Goal: Task Accomplishment & Management: Manage account settings

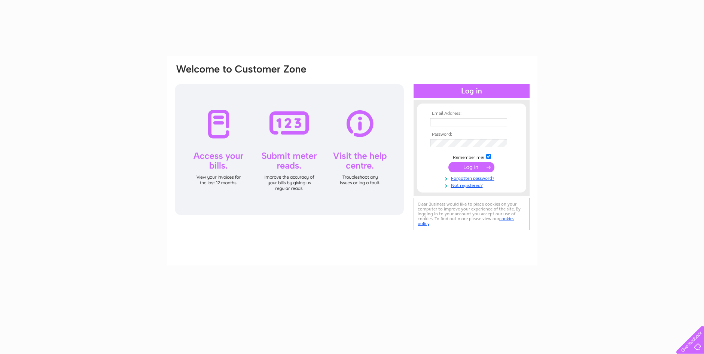
type input "keith@keithsar.plus.com"
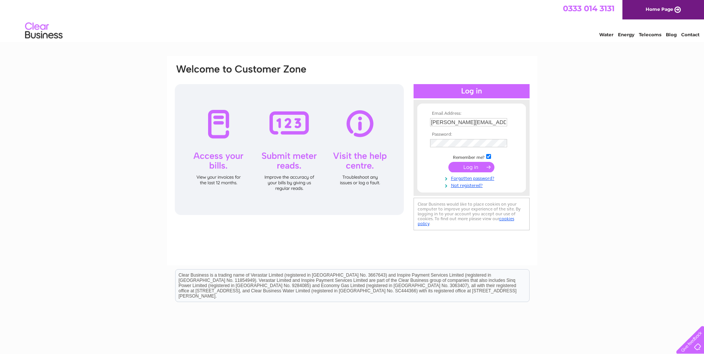
click at [465, 166] on input "submit" at bounding box center [471, 167] width 46 height 10
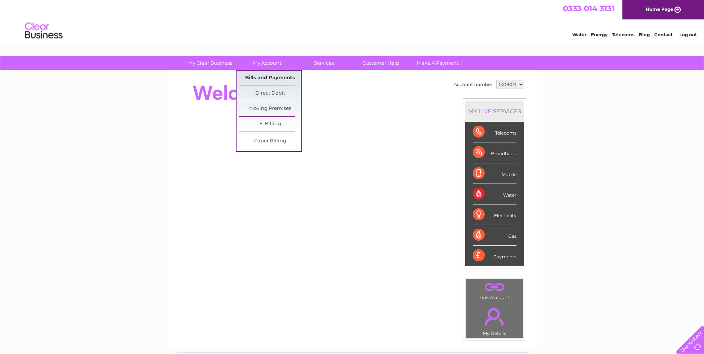
click at [275, 75] on link "Bills and Payments" at bounding box center [270, 78] width 62 height 15
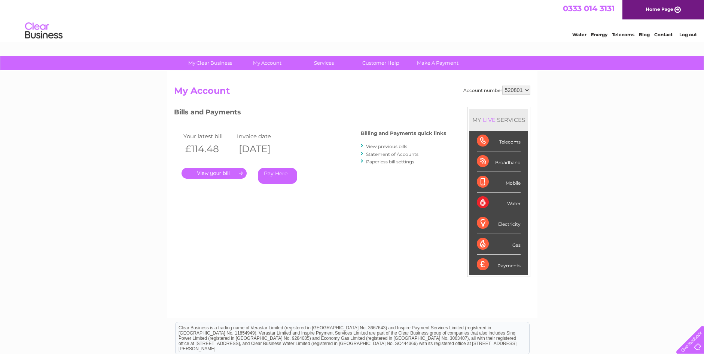
click at [486, 162] on div "Broadband" at bounding box center [499, 162] width 44 height 21
click at [213, 172] on link "." at bounding box center [214, 173] width 65 height 11
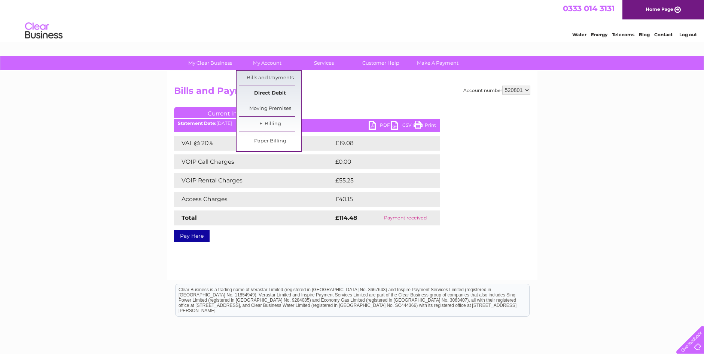
click at [274, 89] on link "Direct Debit" at bounding box center [270, 93] width 62 height 15
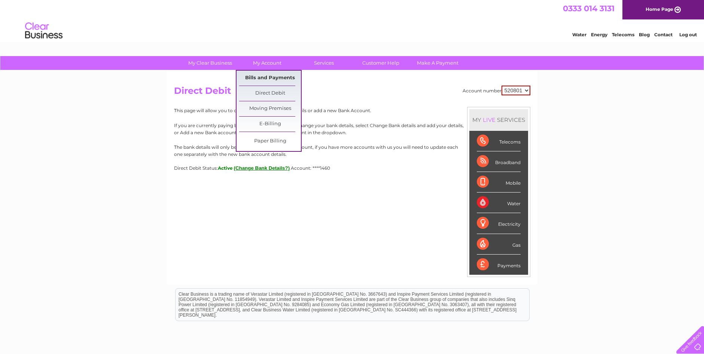
click at [267, 73] on link "Bills and Payments" at bounding box center [270, 78] width 62 height 15
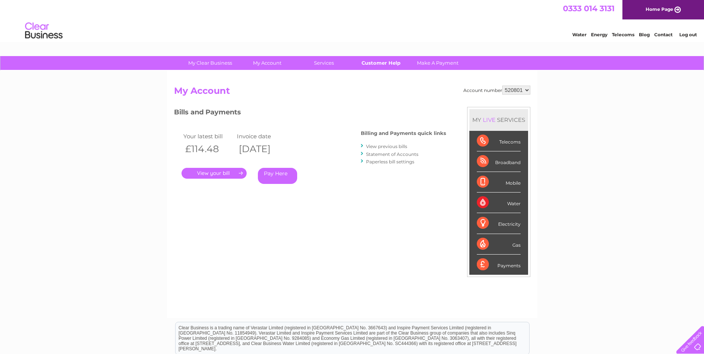
click at [383, 63] on link "Customer Help" at bounding box center [381, 63] width 62 height 14
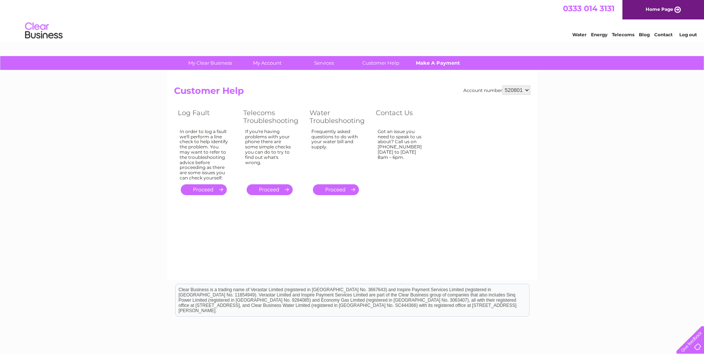
click at [430, 63] on link "Make A Payment" at bounding box center [438, 63] width 62 height 14
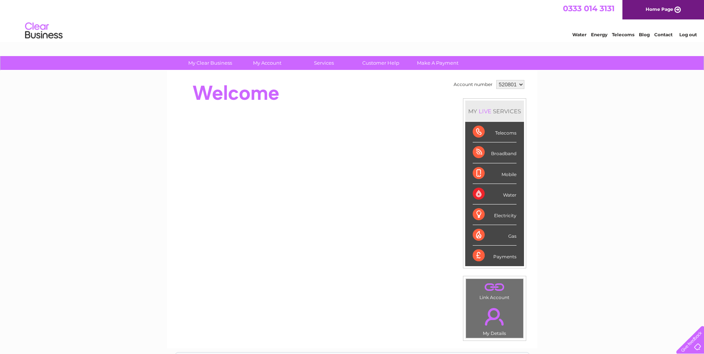
click at [492, 290] on link "." at bounding box center [495, 287] width 54 height 13
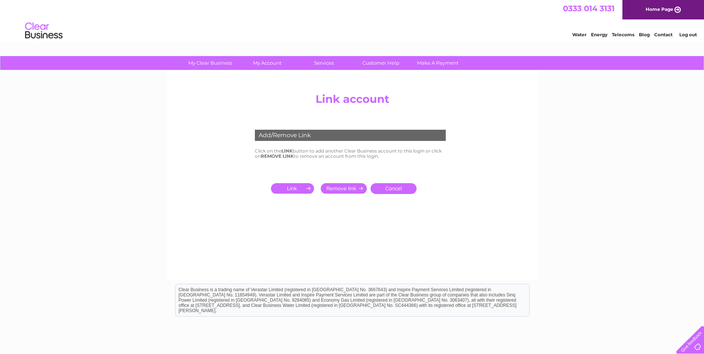
click at [289, 189] on input "submit" at bounding box center [294, 188] width 46 height 10
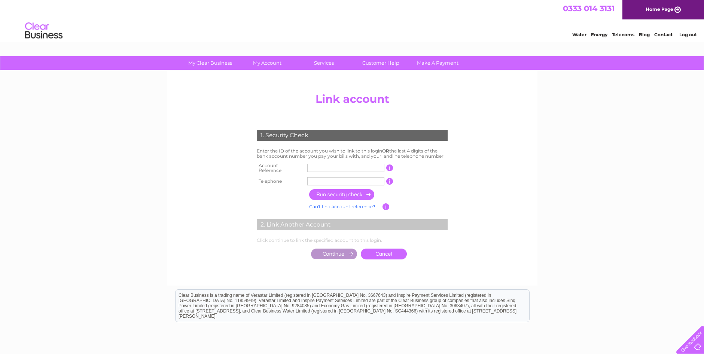
click at [317, 167] on input "text" at bounding box center [345, 168] width 77 height 8
click at [387, 166] on input "button" at bounding box center [389, 168] width 7 height 7
click at [389, 167] on input "button" at bounding box center [389, 168] width 7 height 7
click at [328, 167] on input "CB" at bounding box center [345, 168] width 77 height 8
type input "CB303081"
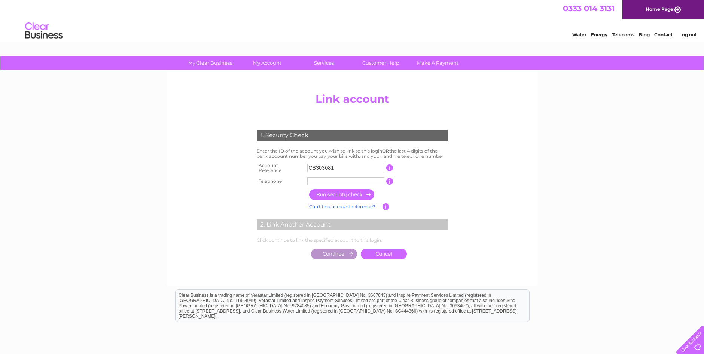
click at [327, 178] on input "text" at bounding box center [345, 181] width 77 height 8
type input "0"
click at [337, 192] on input "button" at bounding box center [342, 194] width 66 height 11
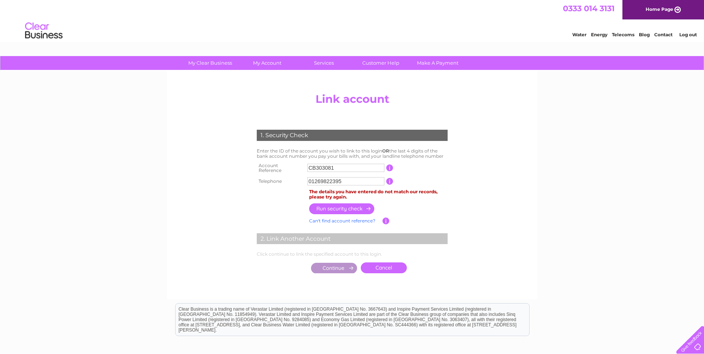
click at [343, 178] on input "01269822395" at bounding box center [345, 181] width 77 height 8
type input "01269823401"
click at [342, 204] on input "button" at bounding box center [342, 209] width 66 height 11
click at [335, 204] on input "button" at bounding box center [342, 209] width 66 height 11
click at [340, 165] on input "CB303081" at bounding box center [345, 168] width 77 height 8
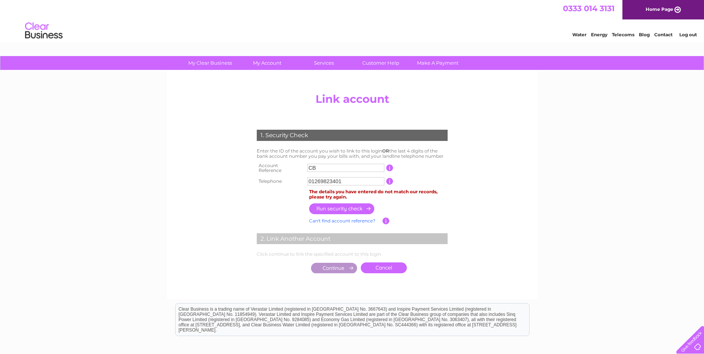
type input "C"
type input "30308102"
click at [343, 207] on input "button" at bounding box center [342, 209] width 66 height 11
click at [338, 168] on input "30308102" at bounding box center [345, 168] width 77 height 8
click at [389, 166] on input "button" at bounding box center [389, 168] width 7 height 7
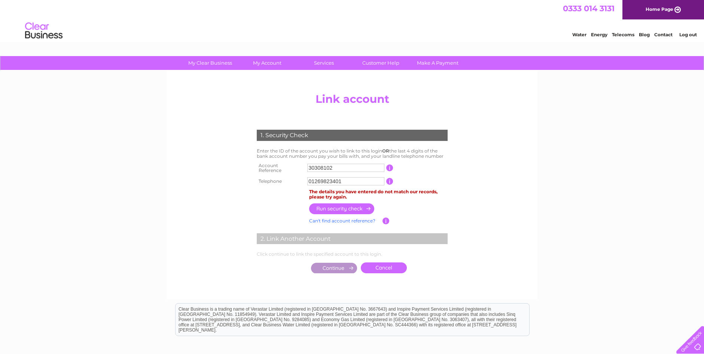
click at [390, 178] on input "button" at bounding box center [389, 181] width 7 height 7
click at [387, 218] on input "button" at bounding box center [386, 221] width 7 height 7
click at [354, 204] on input "button" at bounding box center [342, 209] width 66 height 11
click at [343, 180] on input "01269823401" at bounding box center [345, 181] width 77 height 8
type input "0"
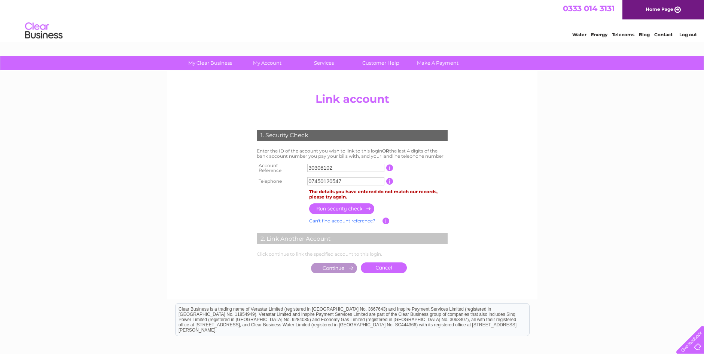
type input "07450120547"
click at [347, 204] on input "button" at bounding box center [342, 209] width 66 height 11
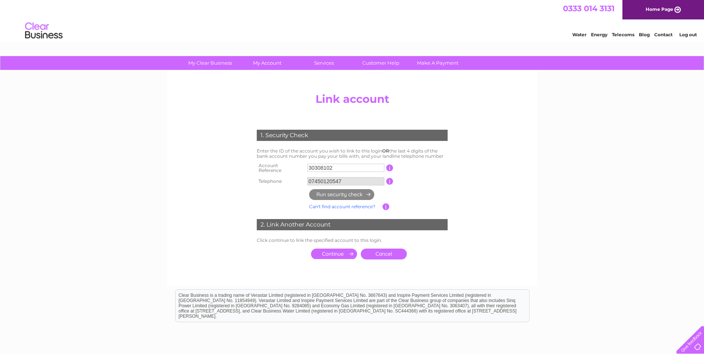
click at [338, 252] on input "submit" at bounding box center [334, 254] width 46 height 10
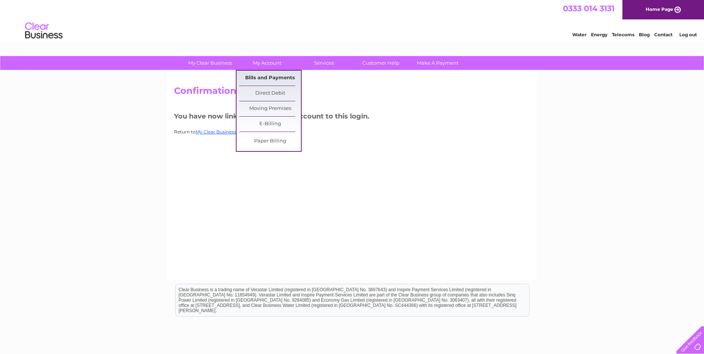
click at [269, 75] on link "Bills and Payments" at bounding box center [270, 78] width 62 height 15
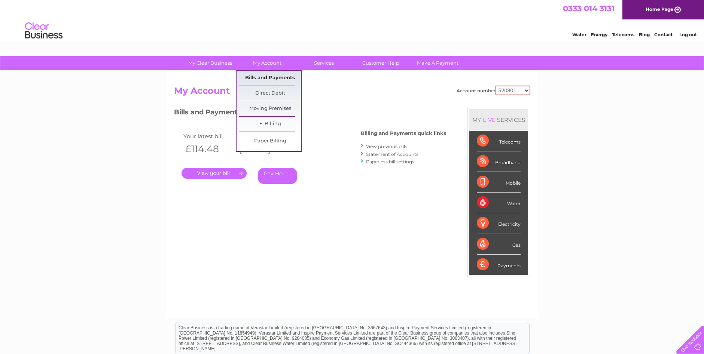
click at [271, 73] on link "Bills and Payments" at bounding box center [270, 78] width 62 height 15
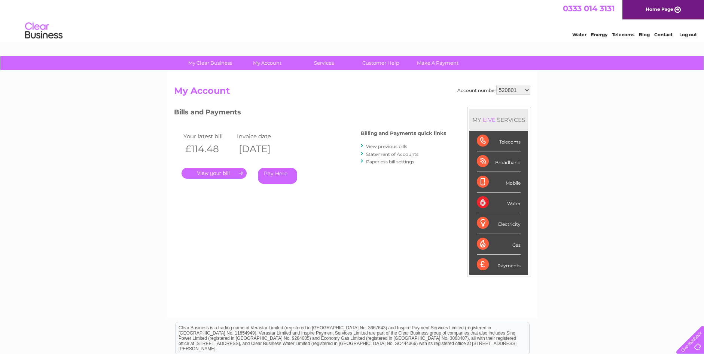
click at [526, 89] on select "520801 533328 30308102" at bounding box center [513, 90] width 34 height 9
select select "30308102"
click at [496, 86] on select "520801 533328 30308102" at bounding box center [513, 90] width 34 height 9
click at [220, 170] on link "." at bounding box center [214, 173] width 65 height 11
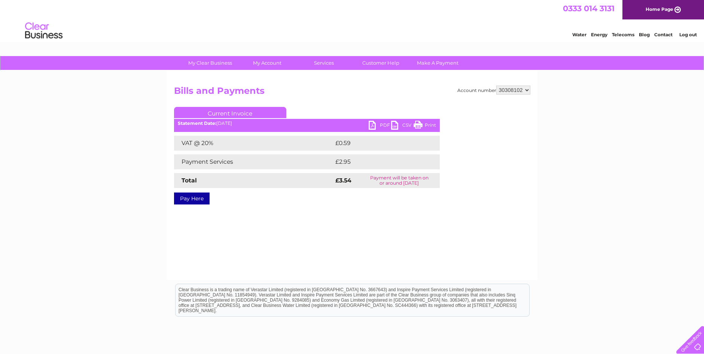
click at [372, 125] on link "PDF" at bounding box center [380, 126] width 22 height 11
click at [529, 90] on select "520801 533328 30308102" at bounding box center [513, 90] width 34 height 9
select select "533328"
click at [496, 86] on select "520801 533328 30308102" at bounding box center [513, 90] width 34 height 9
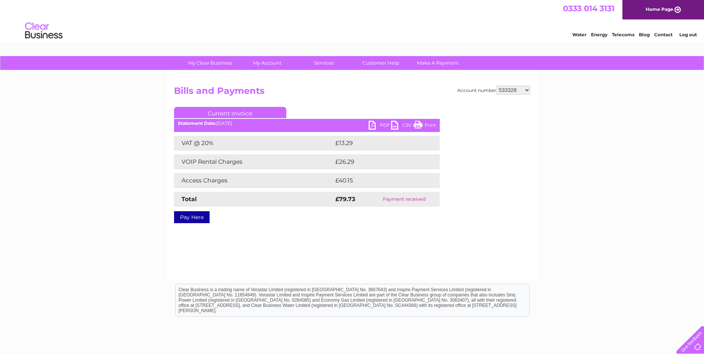
click at [380, 124] on link "PDF" at bounding box center [380, 126] width 22 height 11
